Goal: Transaction & Acquisition: Purchase product/service

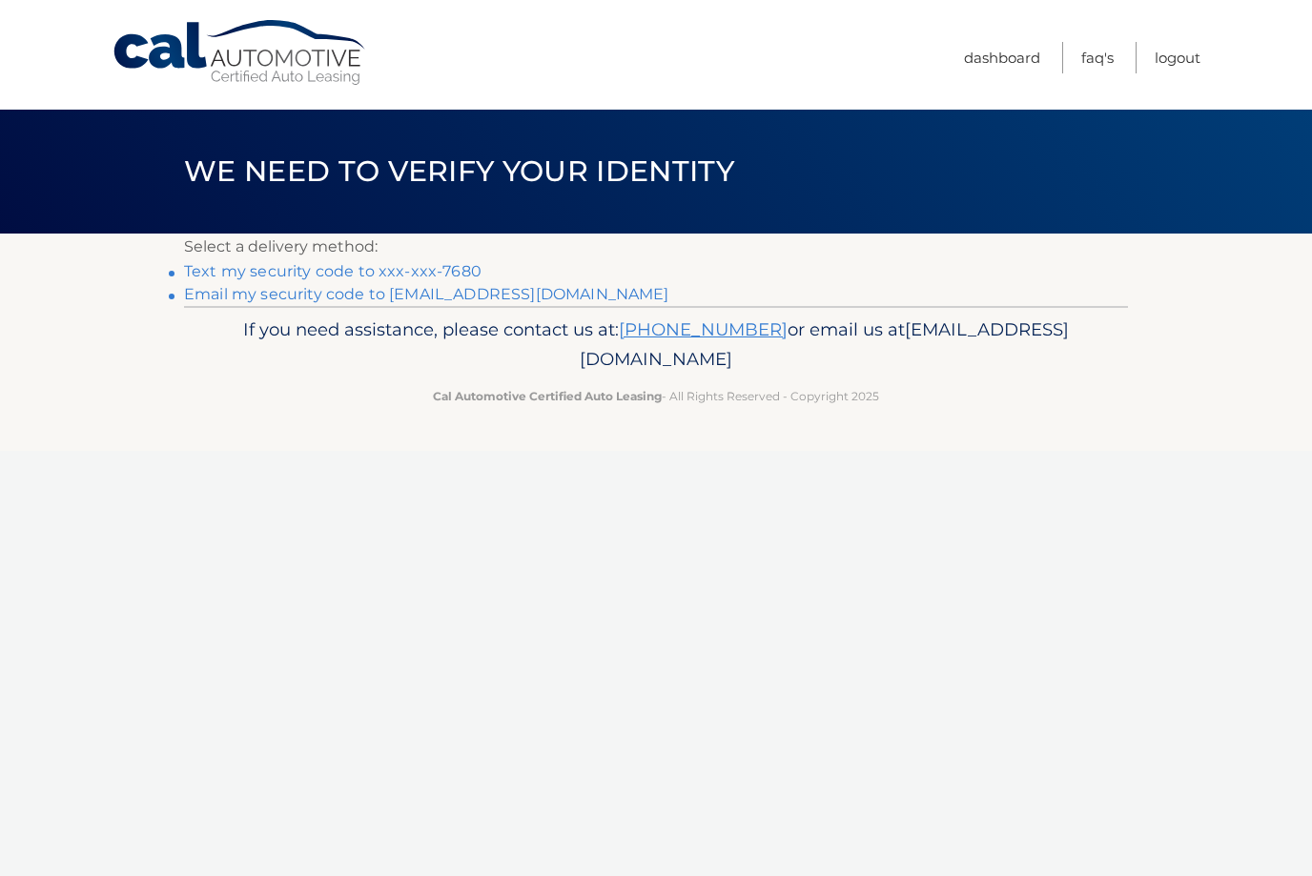
click at [228, 270] on link "Text my security code to xxx-xxx-7680" at bounding box center [333, 271] width 298 height 18
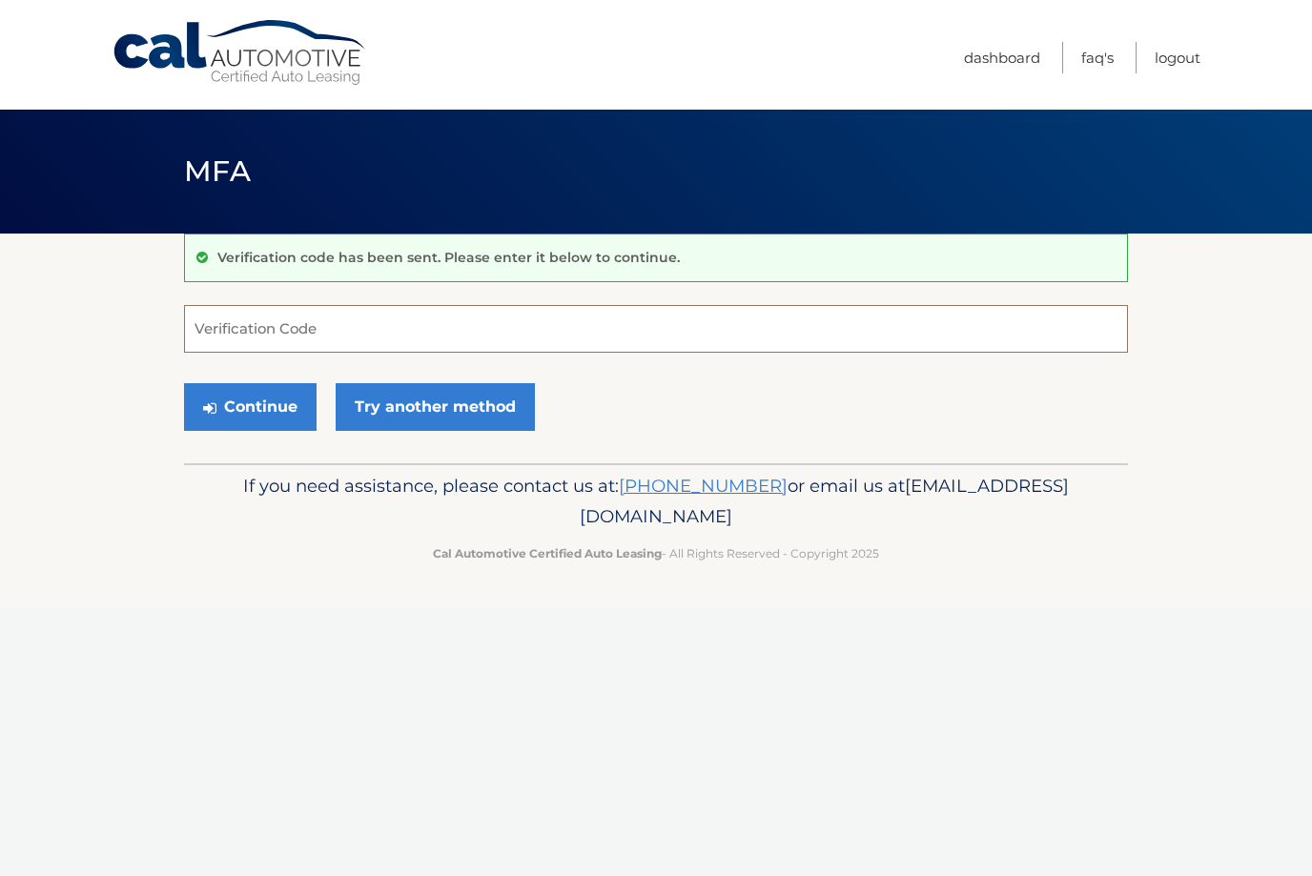
click at [218, 345] on input "Verification Code" at bounding box center [656, 329] width 944 height 48
type input "088324"
click at [250, 406] on button "Continue" at bounding box center [250, 407] width 133 height 48
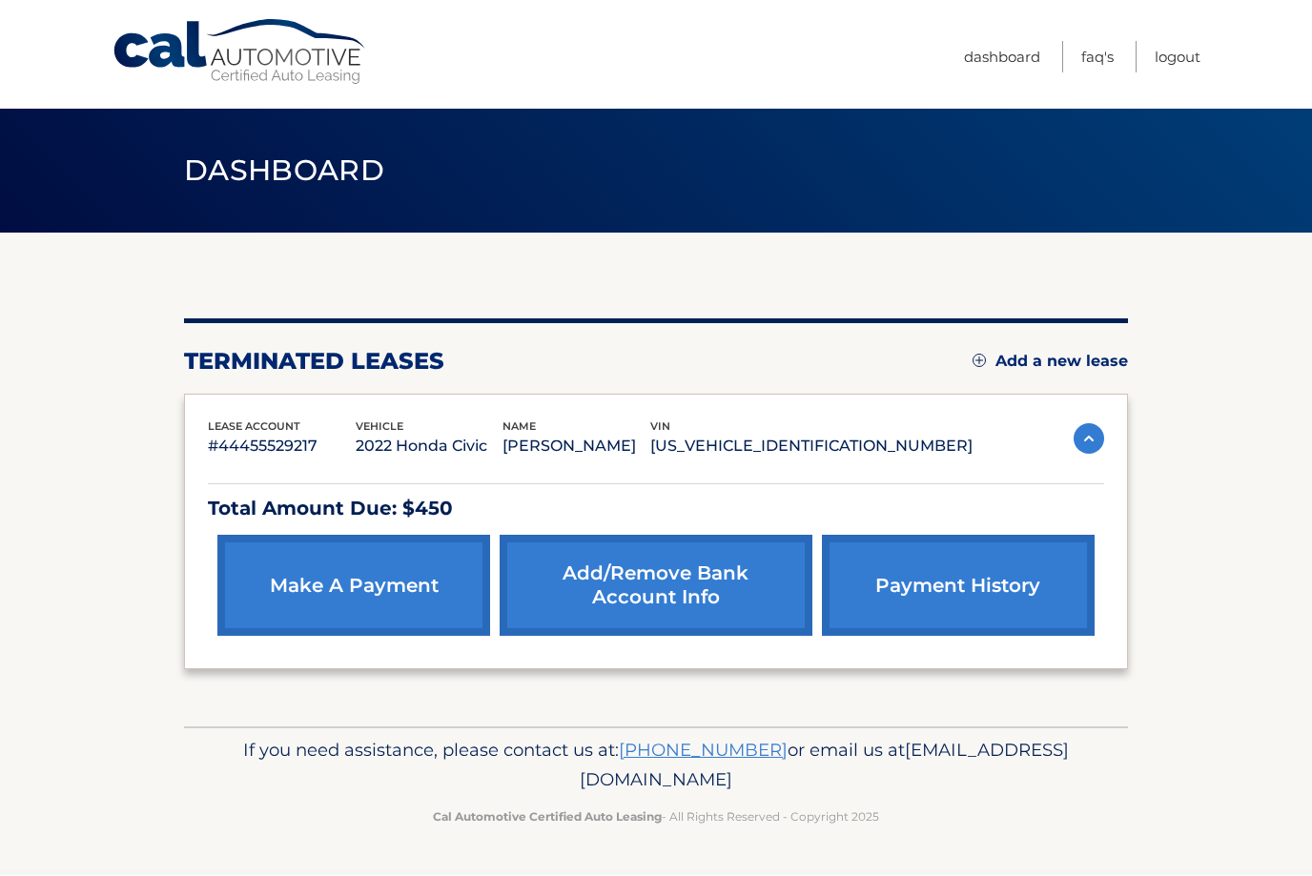
click at [279, 595] on link "make a payment" at bounding box center [353, 586] width 273 height 101
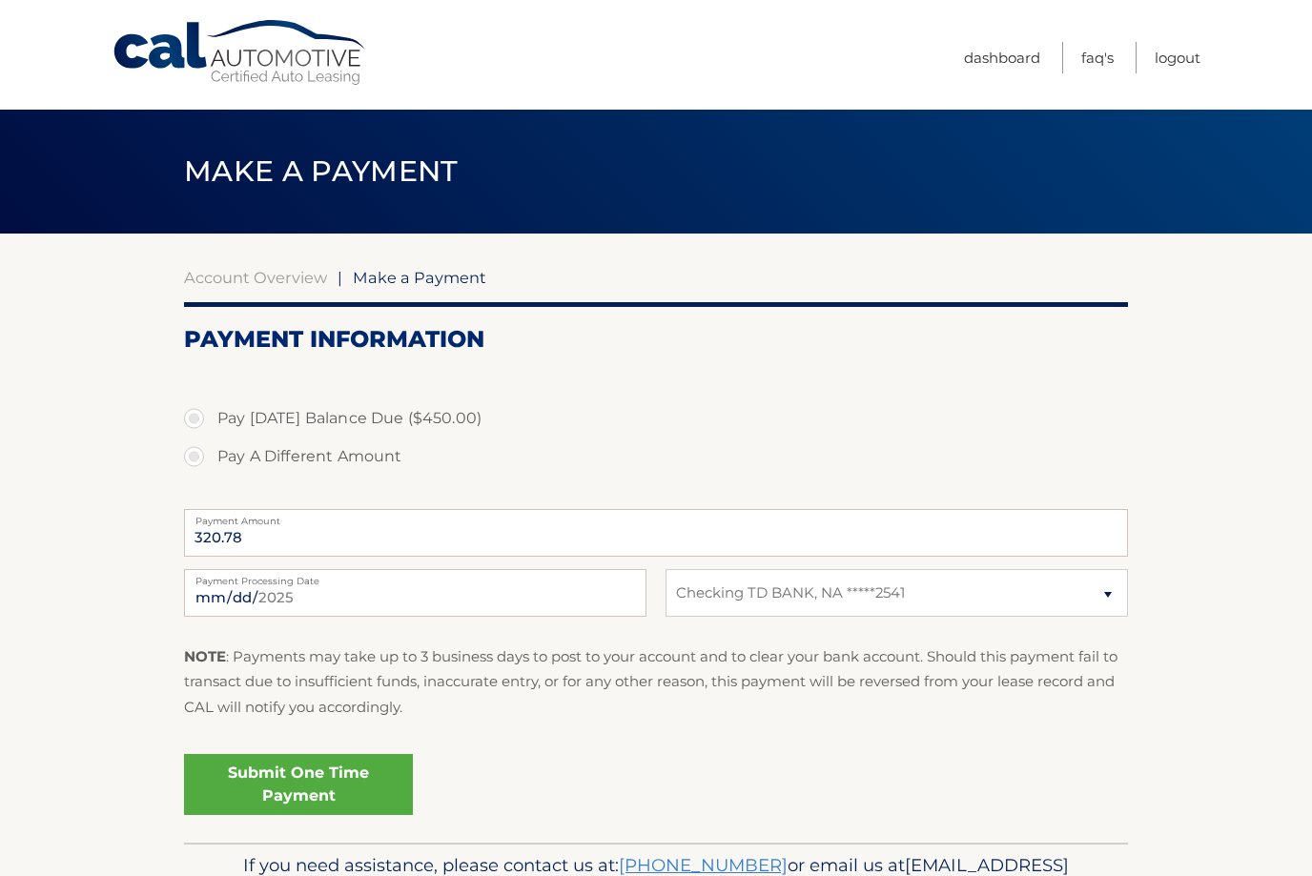
select select "ODQ3MDAyYjYtOGI3OS00YjgzLTg5ZTItZDk4MDJiYjg0NzZl"
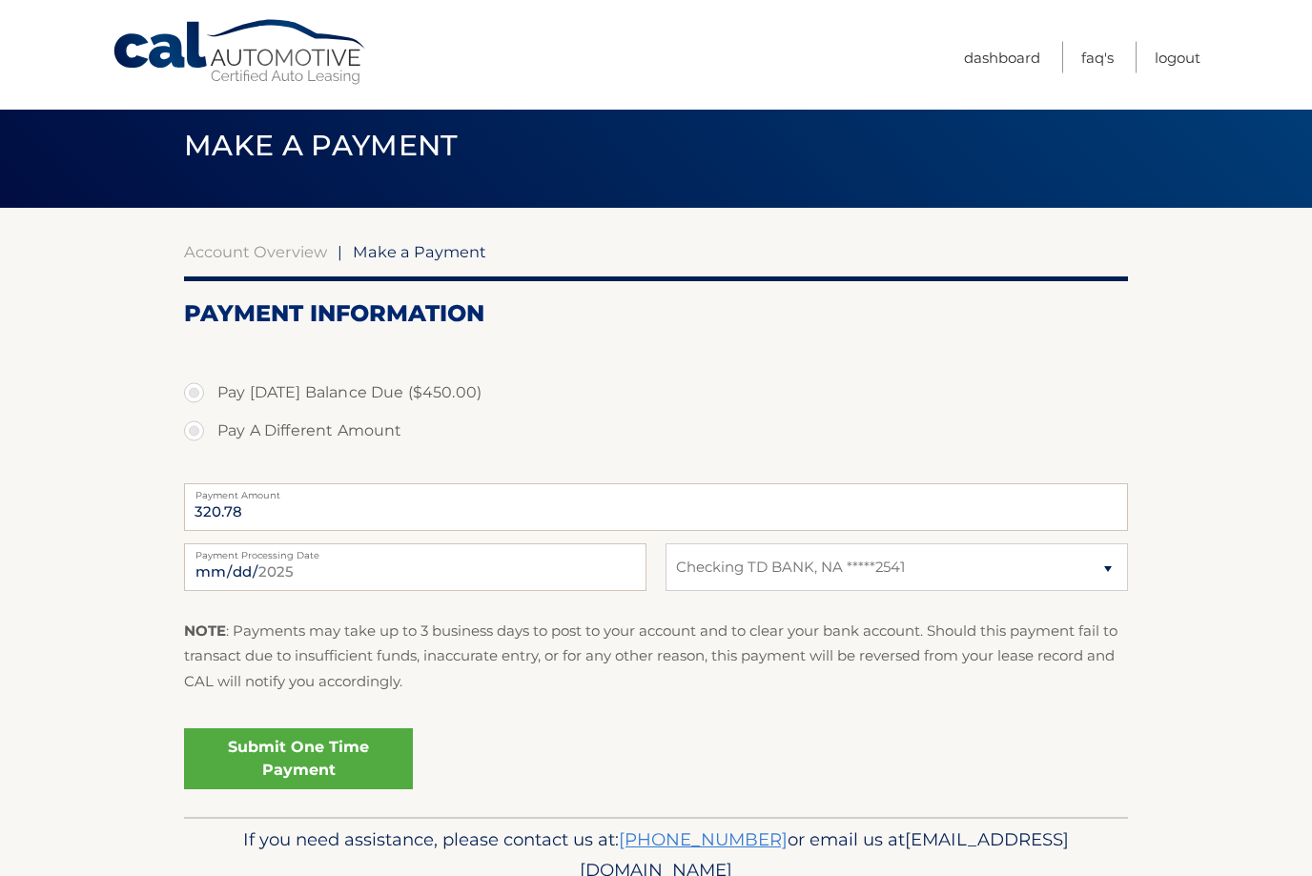
scroll to position [44, 0]
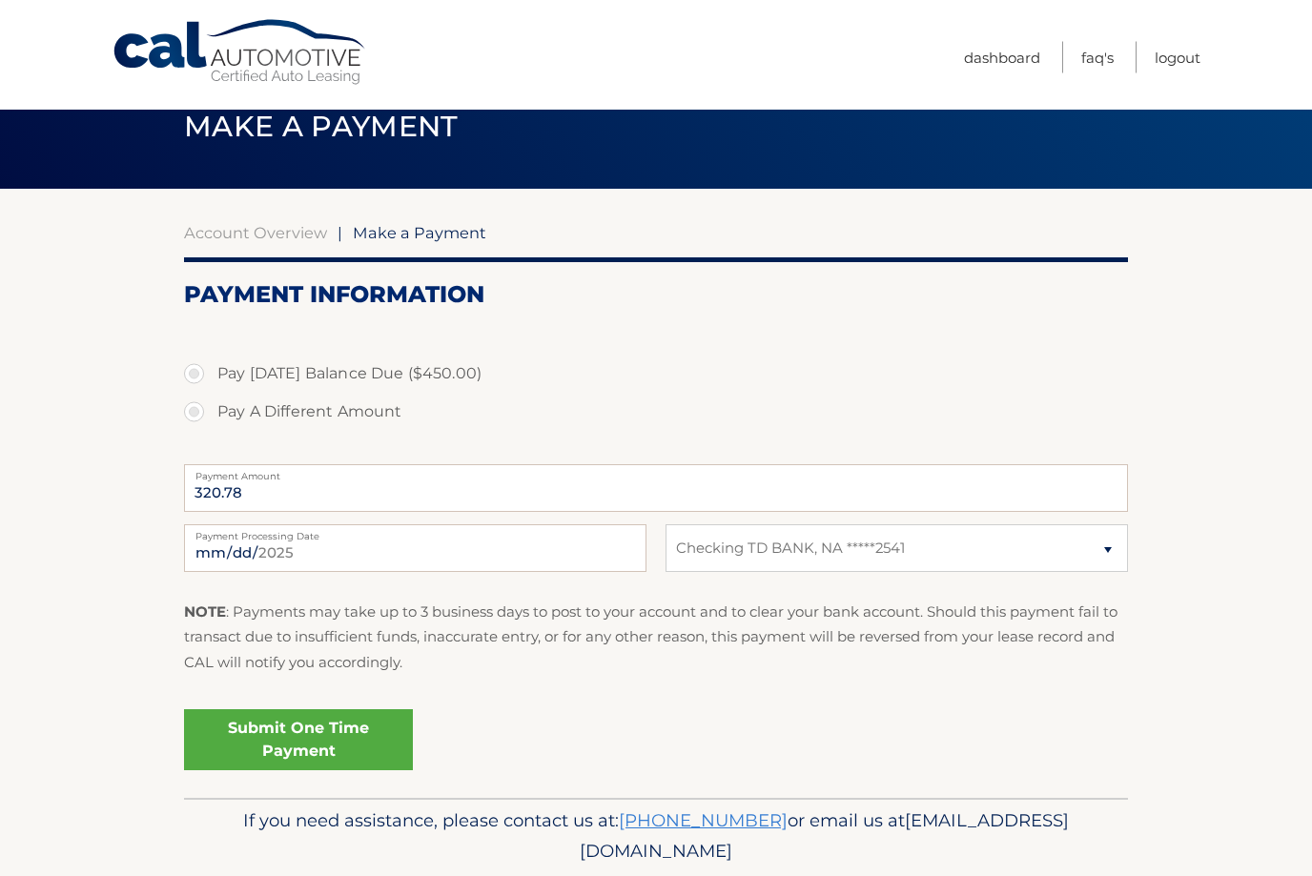
click at [189, 375] on label "Pay Today's Balance Due ($450.00)" at bounding box center [656, 375] width 944 height 38
click at [192, 375] on input "Pay Today's Balance Due ($450.00)" at bounding box center [201, 371] width 19 height 31
radio input "true"
type input "450.00"
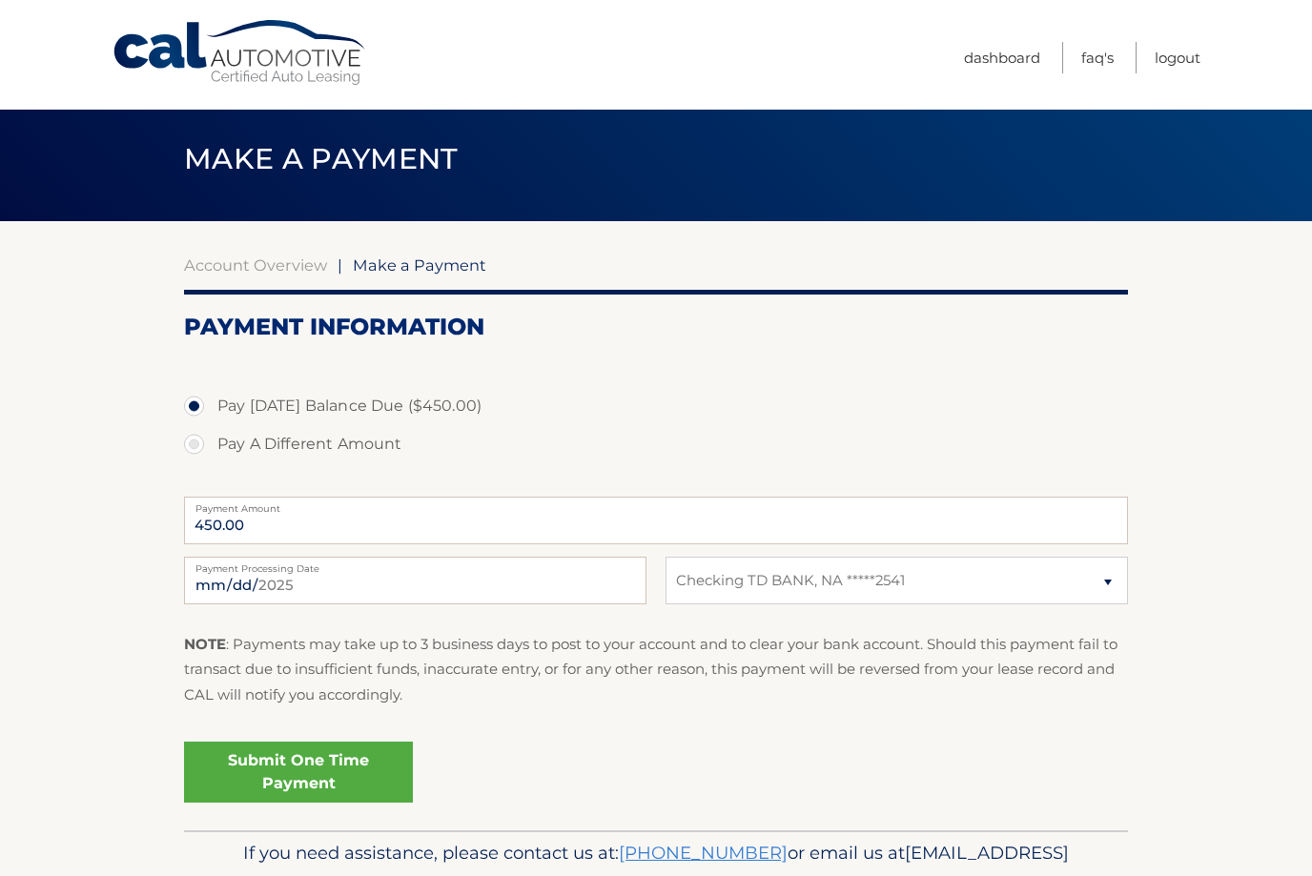
scroll to position [0, 0]
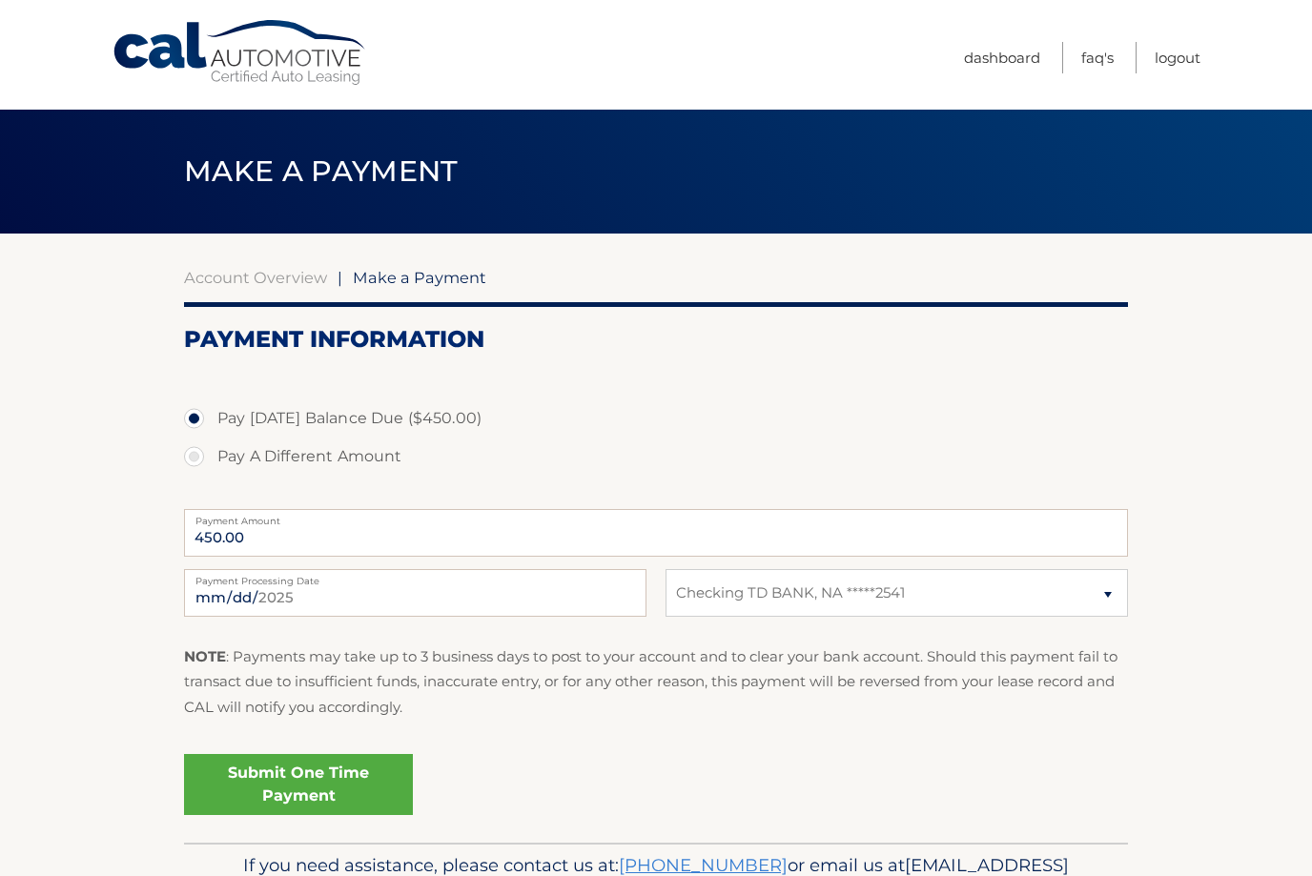
click at [230, 280] on link "Account Overview" at bounding box center [255, 277] width 143 height 19
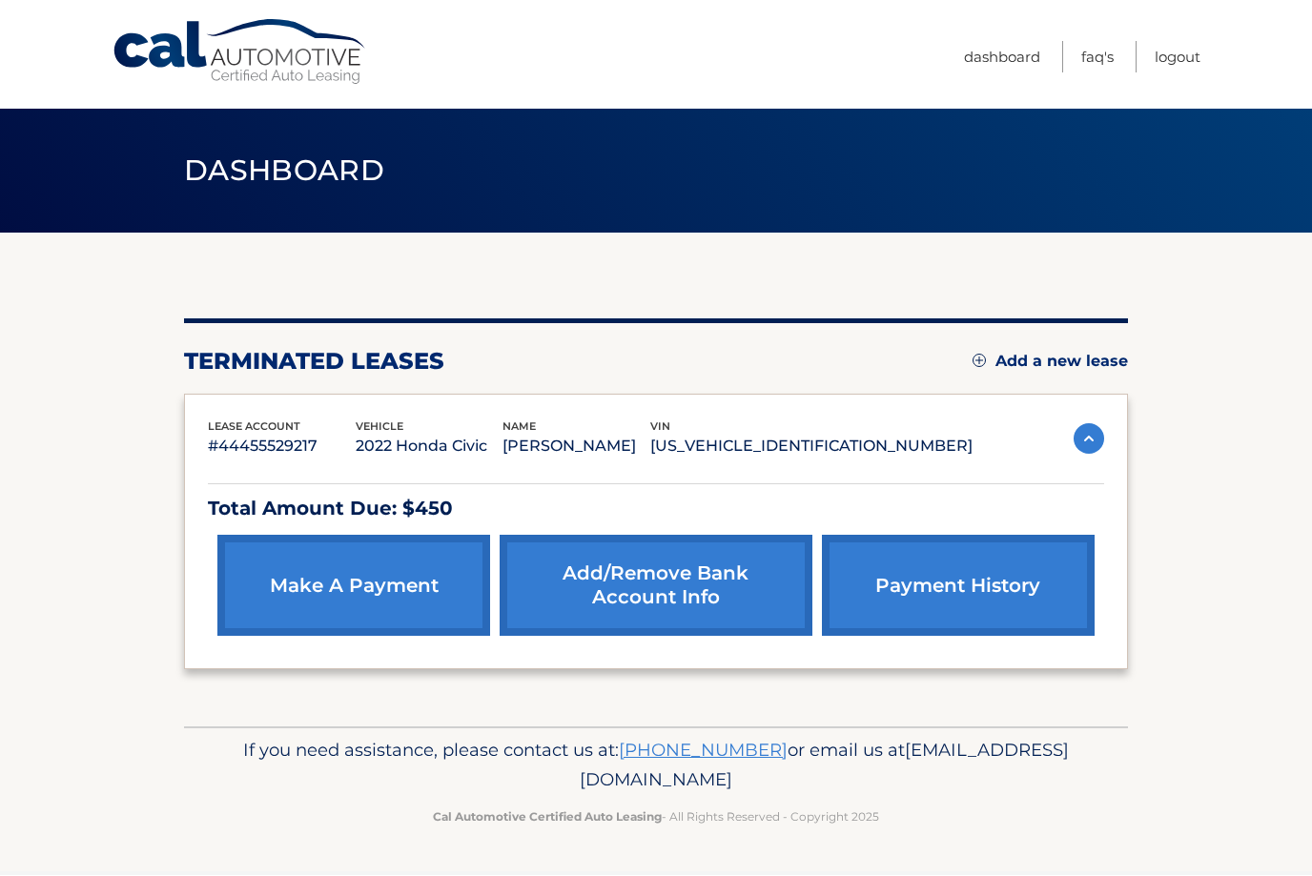
click at [993, 598] on link "payment history" at bounding box center [958, 586] width 273 height 101
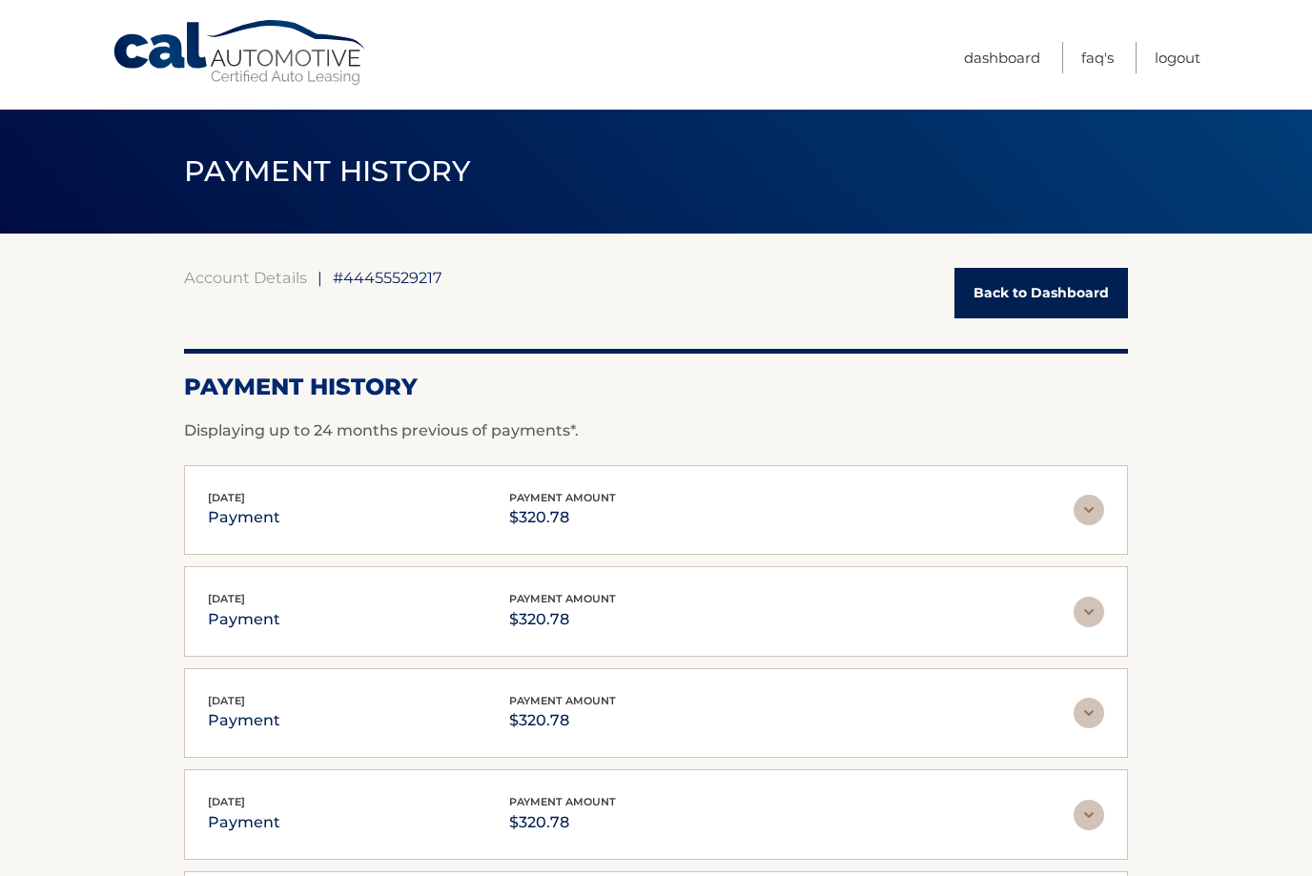
click at [1054, 312] on link "Back to Dashboard" at bounding box center [1042, 293] width 174 height 51
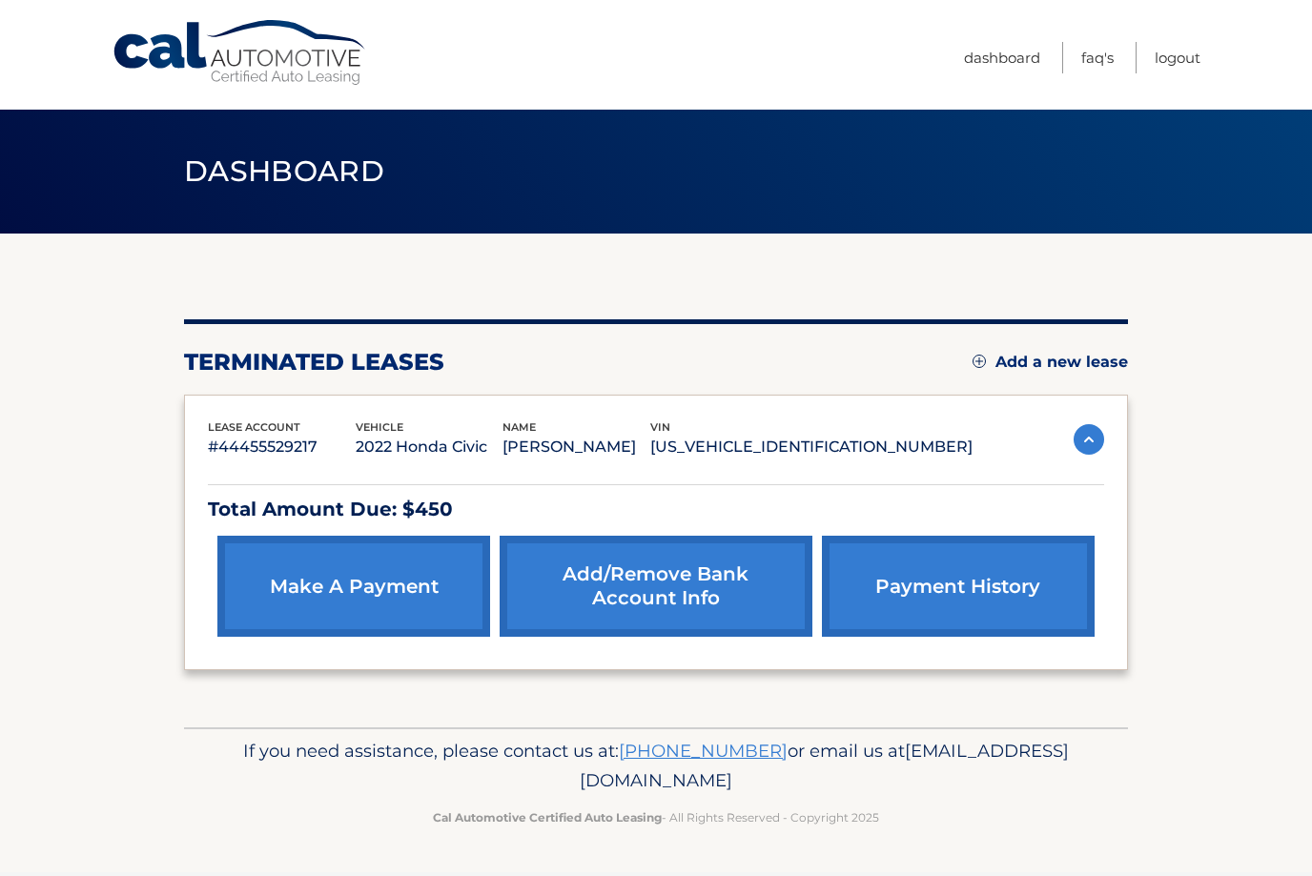
click at [620, 593] on link "Add/Remove bank account info" at bounding box center [656, 586] width 312 height 101
